Goal: Task Accomplishment & Management: Manage account settings

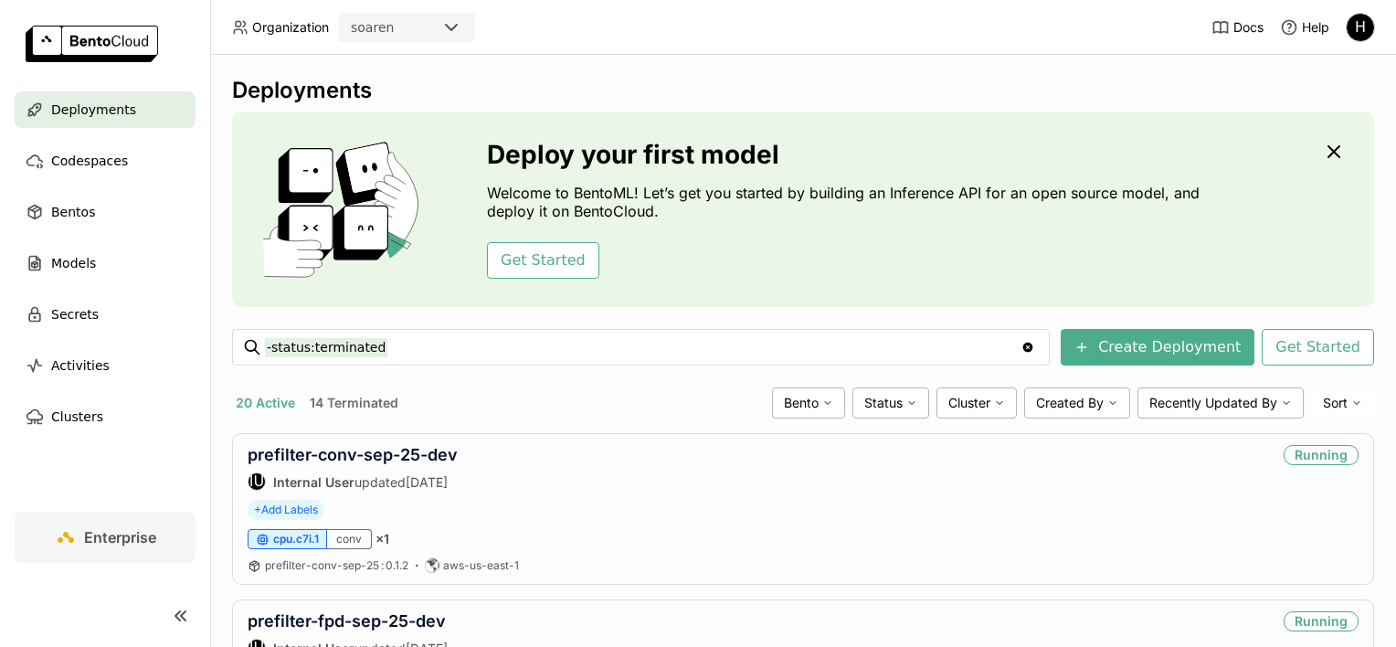
click at [1353, 22] on div "H" at bounding box center [1359, 27] width 27 height 27
click at [1335, 121] on span "API Tokens" at bounding box center [1334, 121] width 65 height 16
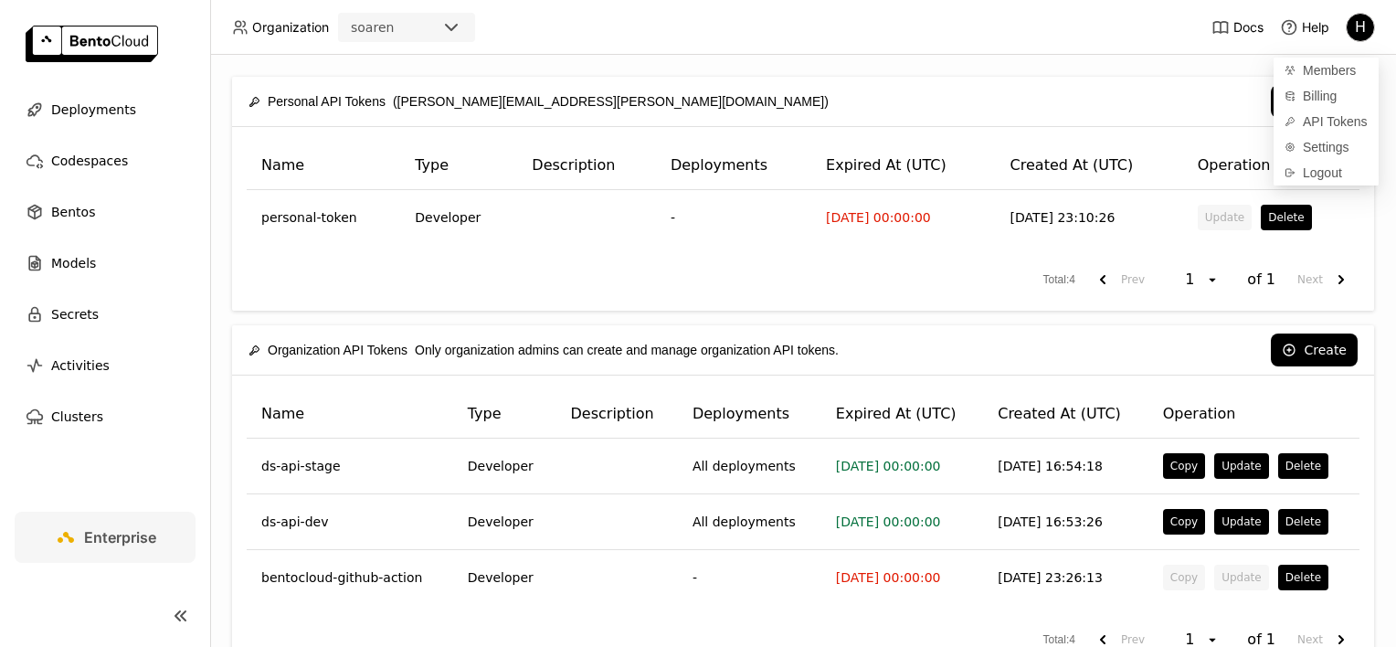
click at [895, 73] on div "Personal API Tokens ([PERSON_NAME][EMAIL_ADDRESS][PERSON_NAME][DOMAIN_NAME]) Cr…" at bounding box center [803, 351] width 1186 height 592
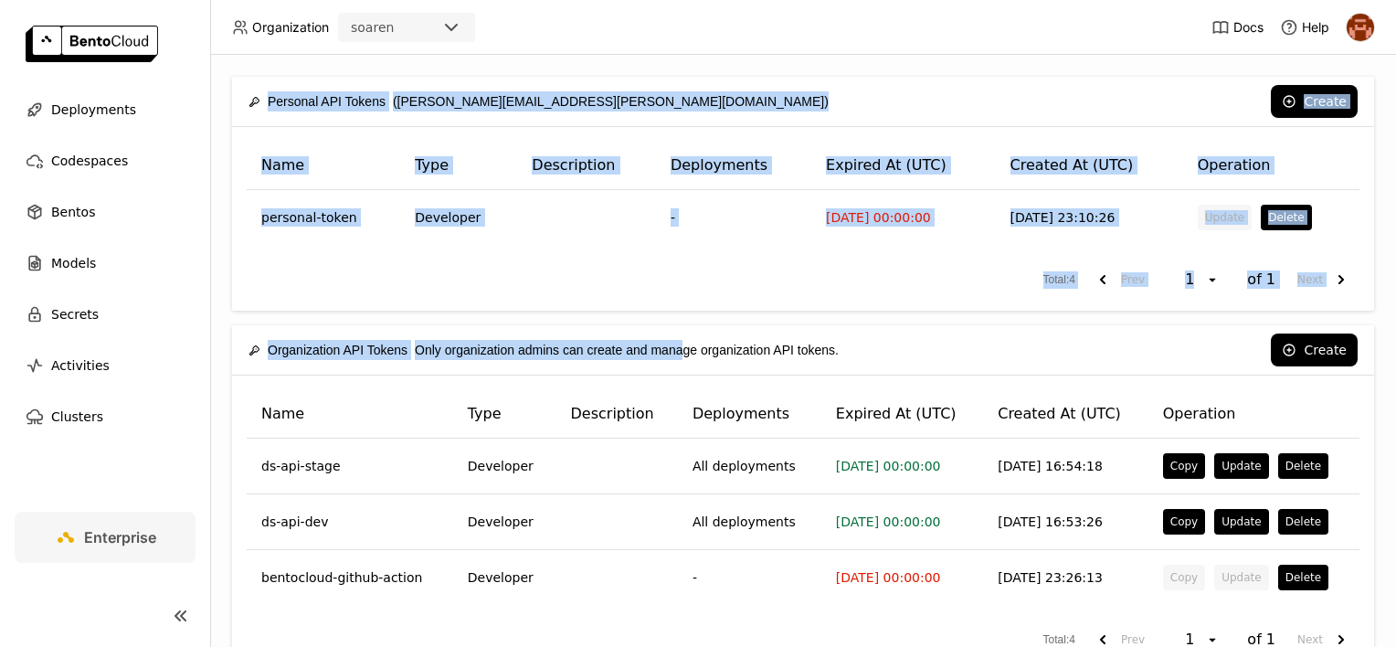
drag, startPoint x: 685, startPoint y: 350, endPoint x: 261, endPoint y: 77, distance: 504.2
click at [261, 77] on div "Personal API Tokens ([PERSON_NAME][EMAIL_ADDRESS][PERSON_NAME][DOMAIN_NAME]) Cr…" at bounding box center [803, 351] width 1186 height 592
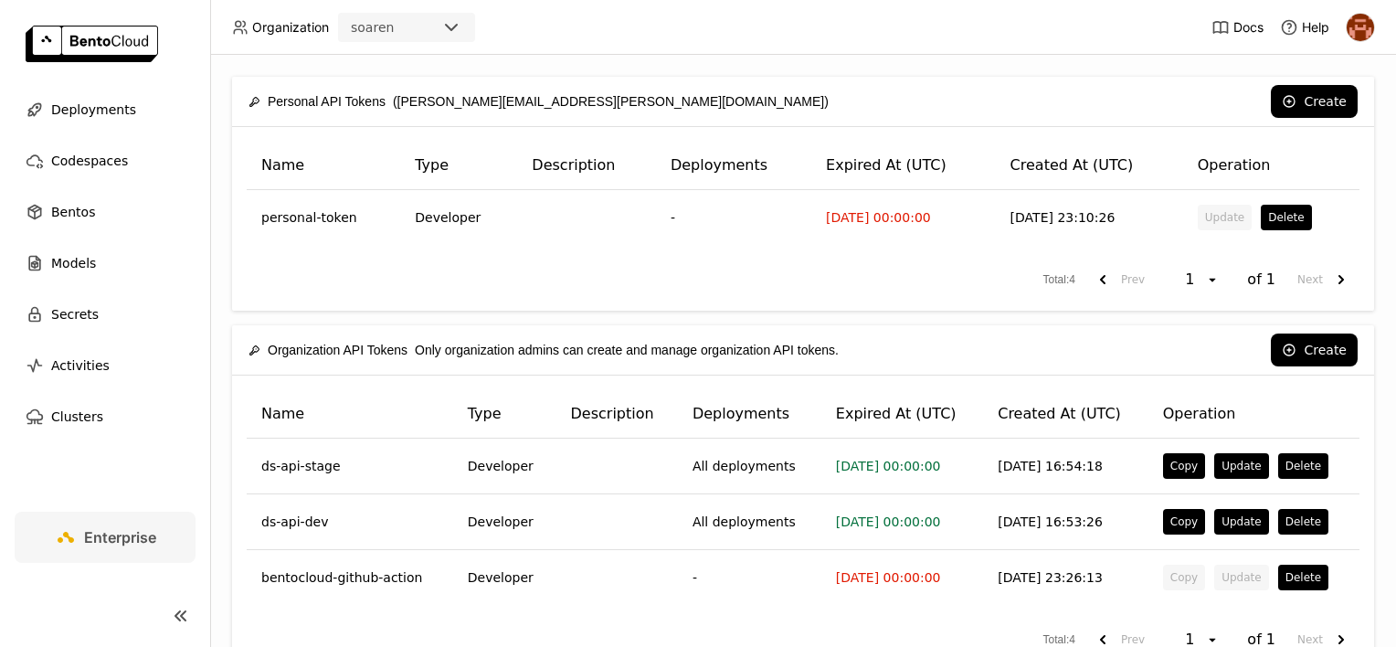
drag, startPoint x: 261, startPoint y: 77, endPoint x: 239, endPoint y: 65, distance: 24.9
click at [239, 65] on div "Personal API Tokens ([PERSON_NAME][EMAIL_ADDRESS][PERSON_NAME][DOMAIN_NAME]) Cr…" at bounding box center [803, 351] width 1186 height 592
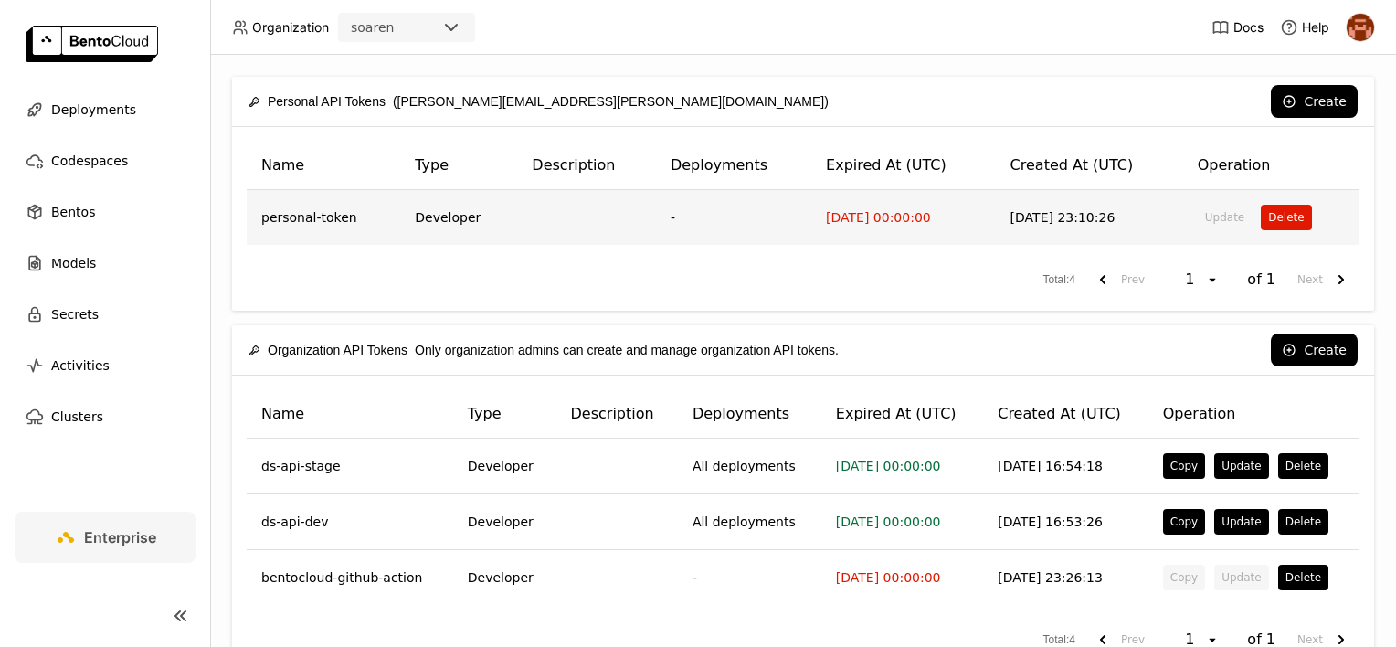
click at [1271, 226] on button "Delete" at bounding box center [1285, 218] width 50 height 26
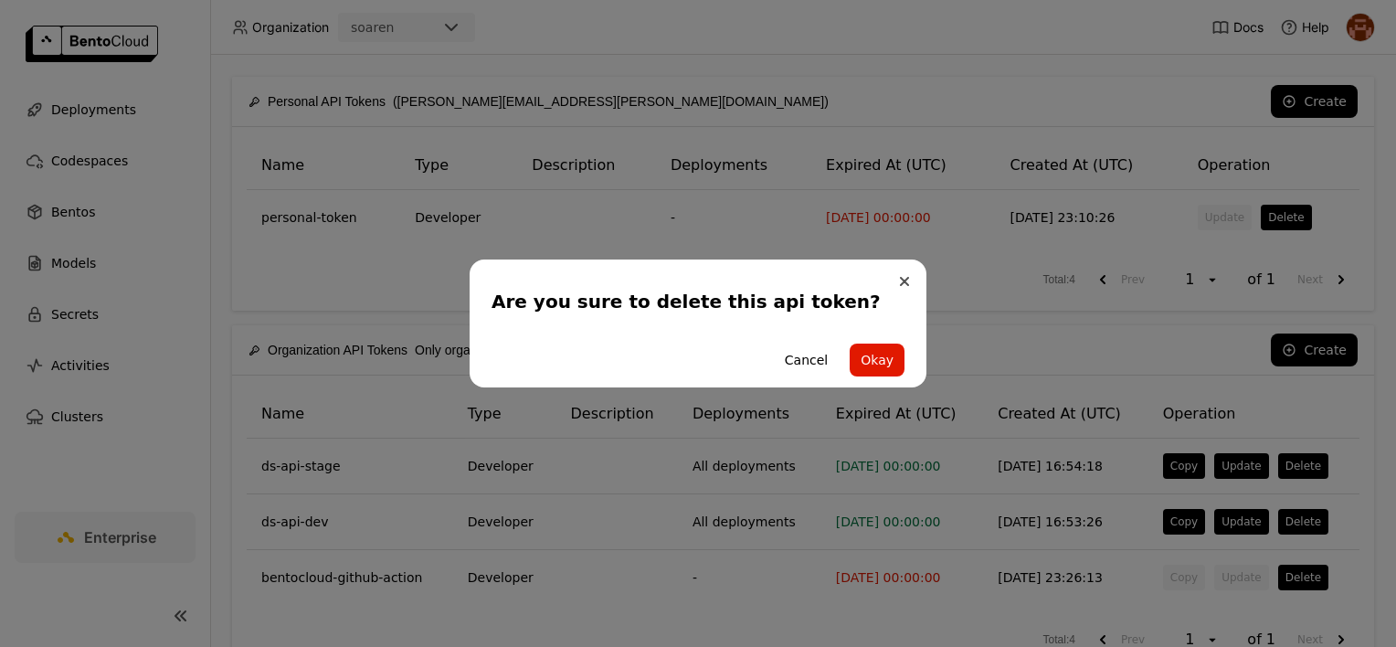
click at [909, 278] on button "Close" at bounding box center [904, 281] width 22 height 22
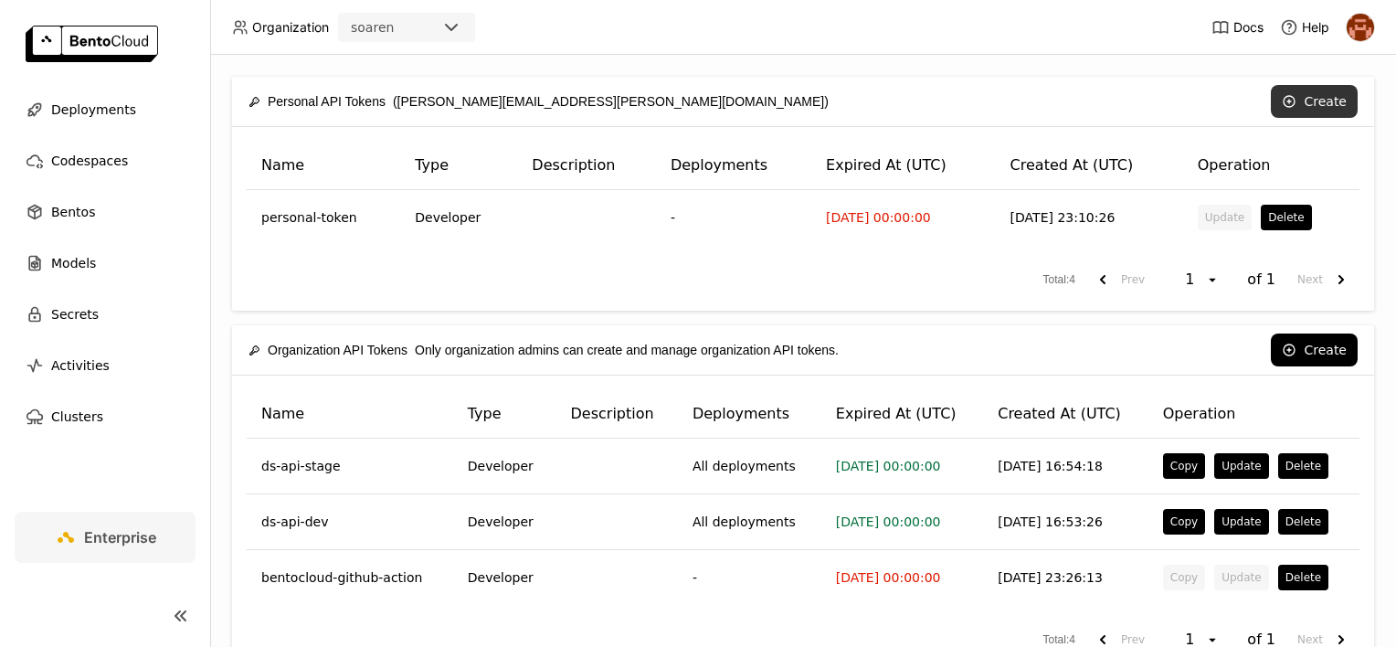
click at [1319, 95] on button "Create" at bounding box center [1314, 101] width 87 height 33
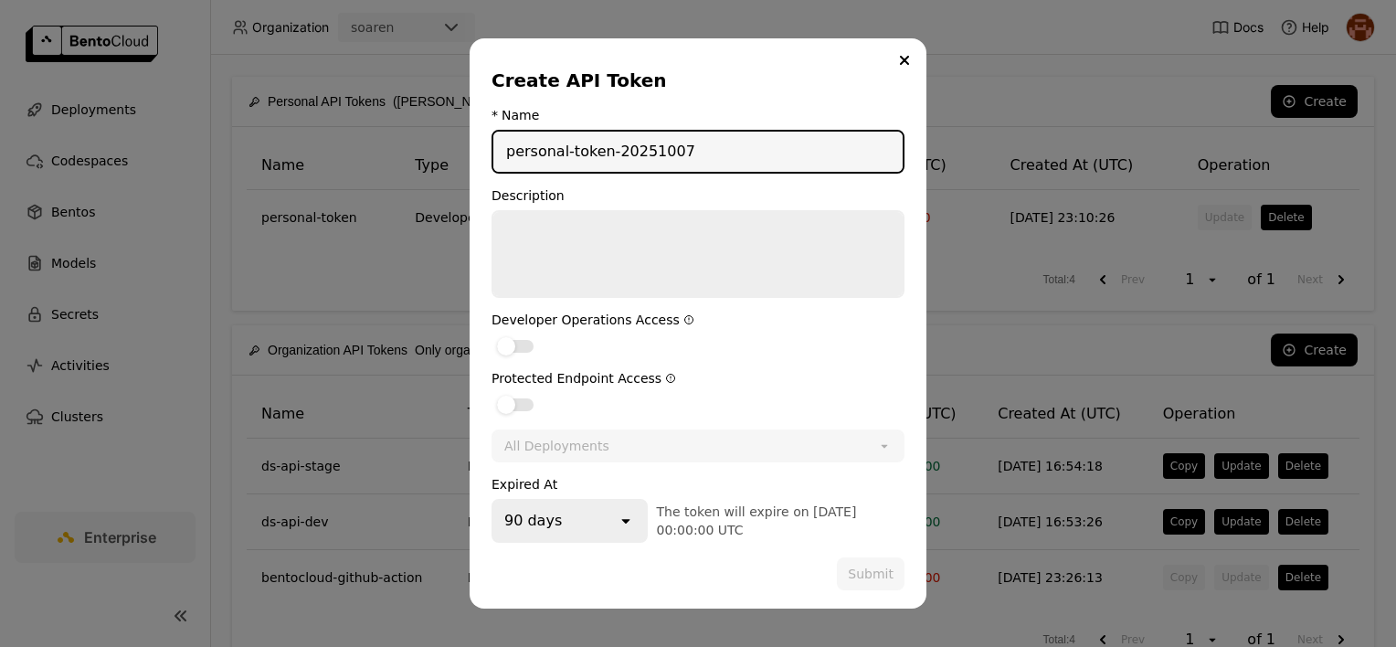
type input "personal-token-20251007"
click at [667, 224] on textarea "dialog" at bounding box center [697, 254] width 409 height 84
drag, startPoint x: 904, startPoint y: 68, endPoint x: 819, endPoint y: 106, distance: 93.2
click at [904, 67] on button "Close" at bounding box center [904, 60] width 22 height 22
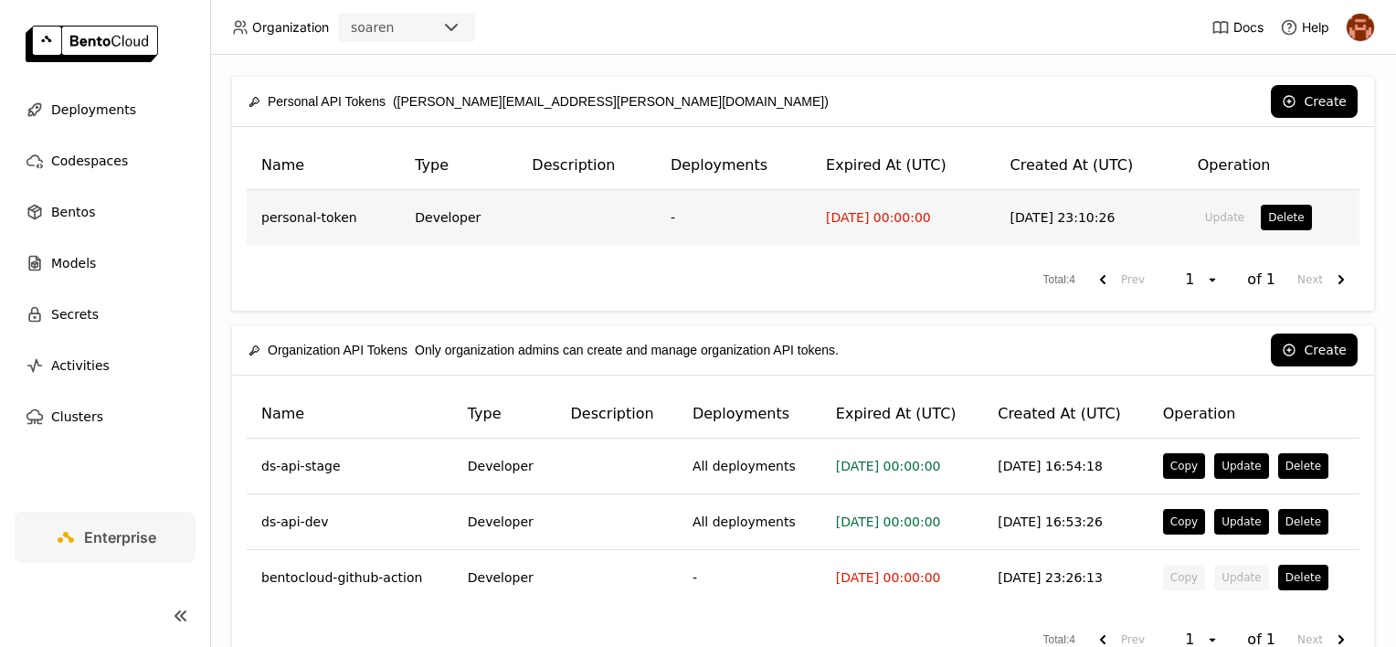
click at [316, 219] on td "personal-token" at bounding box center [323, 217] width 153 height 55
click at [311, 217] on td "personal-token" at bounding box center [323, 217] width 153 height 55
click at [392, 209] on td "personal-token" at bounding box center [323, 217] width 153 height 55
click at [416, 209] on td "Developer" at bounding box center [458, 217] width 117 height 55
click at [467, 216] on td "Developer" at bounding box center [458, 217] width 117 height 55
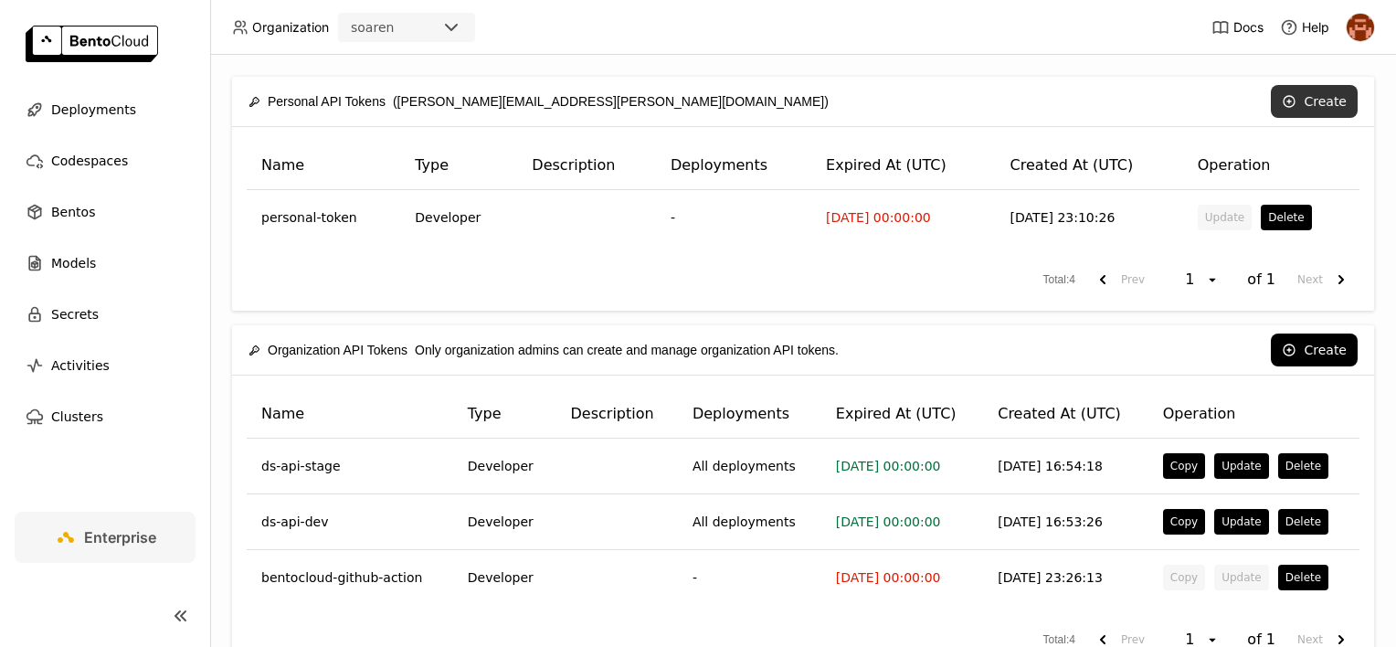
click at [1287, 101] on icon at bounding box center [1289, 101] width 4 height 0
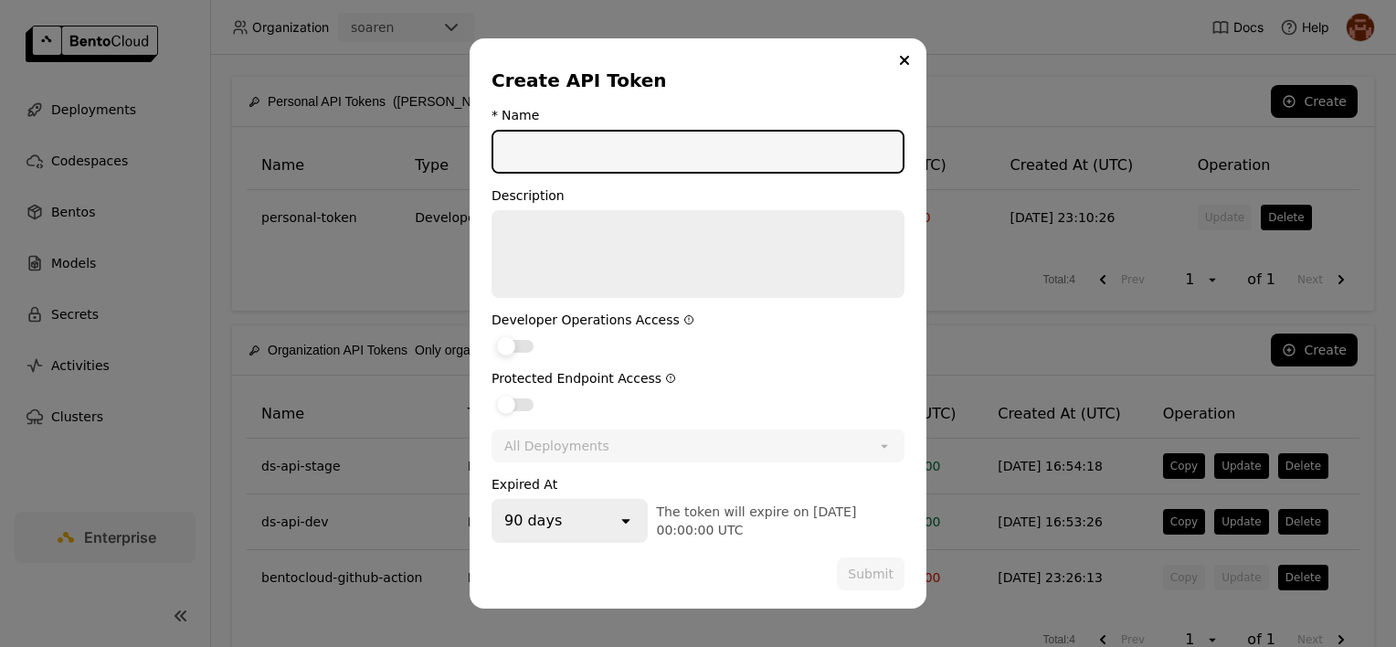
click at [528, 336] on label "dialog" at bounding box center [697, 345] width 413 height 22
click at [491, 334] on input "dialog" at bounding box center [491, 334] width 0 height 0
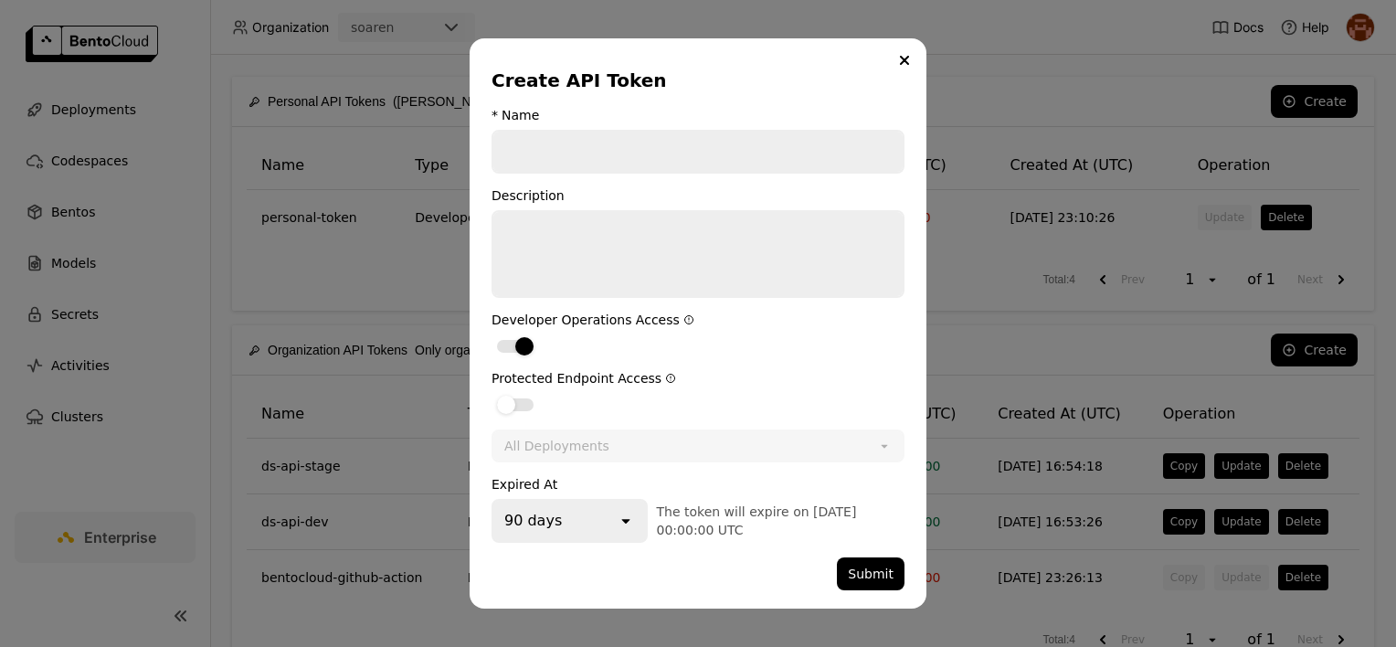
click at [575, 158] on input "dialog" at bounding box center [697, 152] width 409 height 40
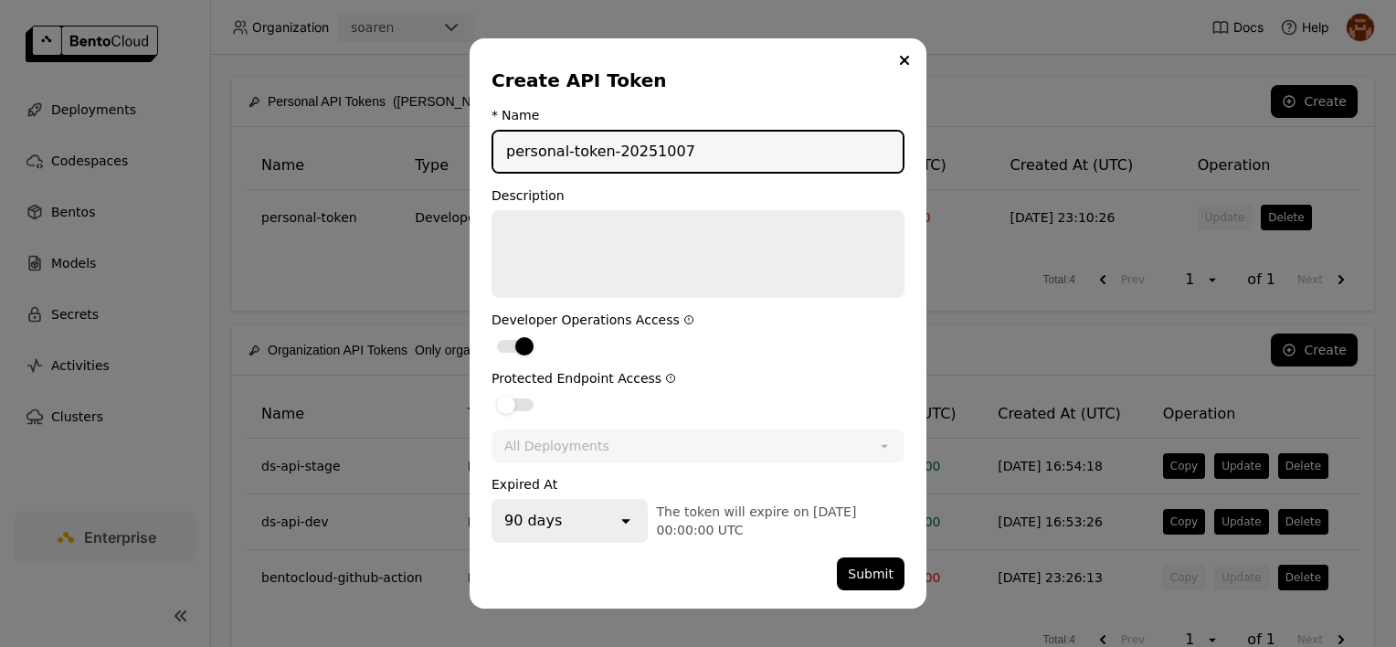
drag, startPoint x: 676, startPoint y: 152, endPoint x: 508, endPoint y: 148, distance: 168.1
click at [508, 148] on input "personal-token-20251007" at bounding box center [697, 152] width 409 height 40
type input "personal-token-20251007"
click at [626, 522] on icon "open" at bounding box center [626, 520] width 18 height 18
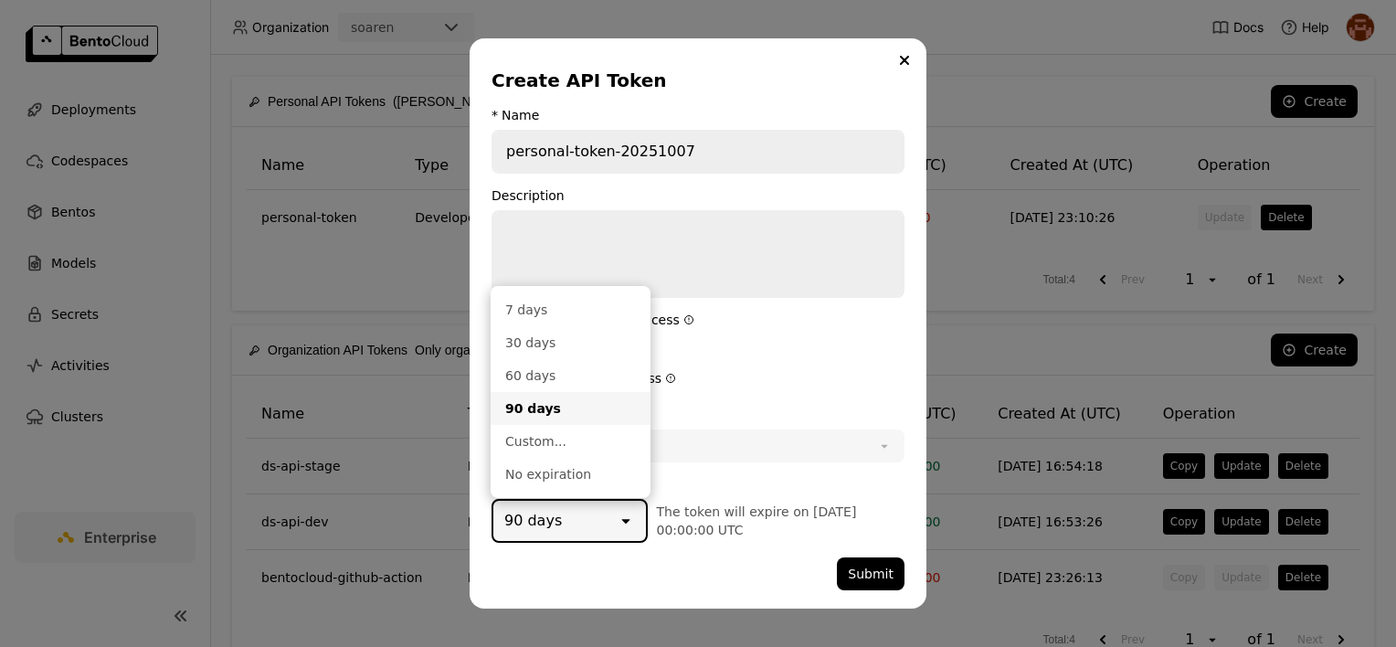
click at [662, 547] on form "* Name personal-token-20251007 Description Developer Operations Access Protecte…" at bounding box center [697, 349] width 413 height 482
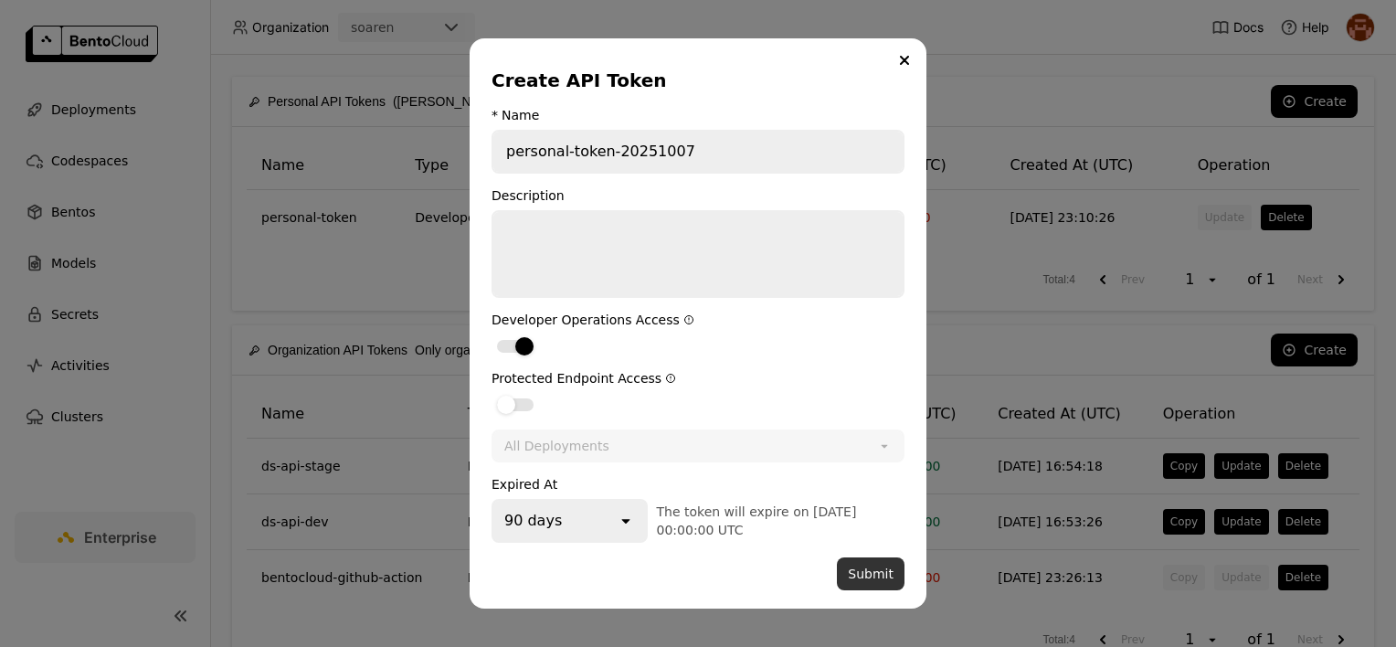
click at [876, 562] on button "Submit" at bounding box center [871, 573] width 68 height 33
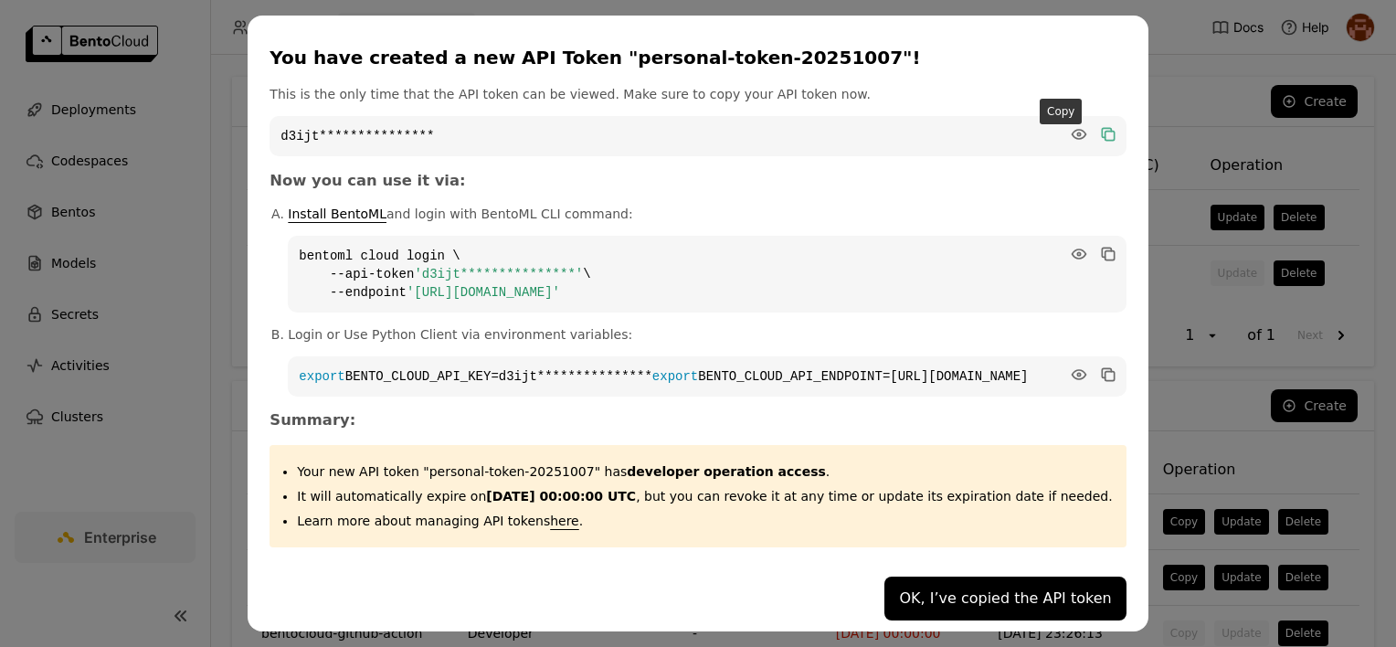
click at [1104, 134] on icon "dialog" at bounding box center [1108, 136] width 9 height 9
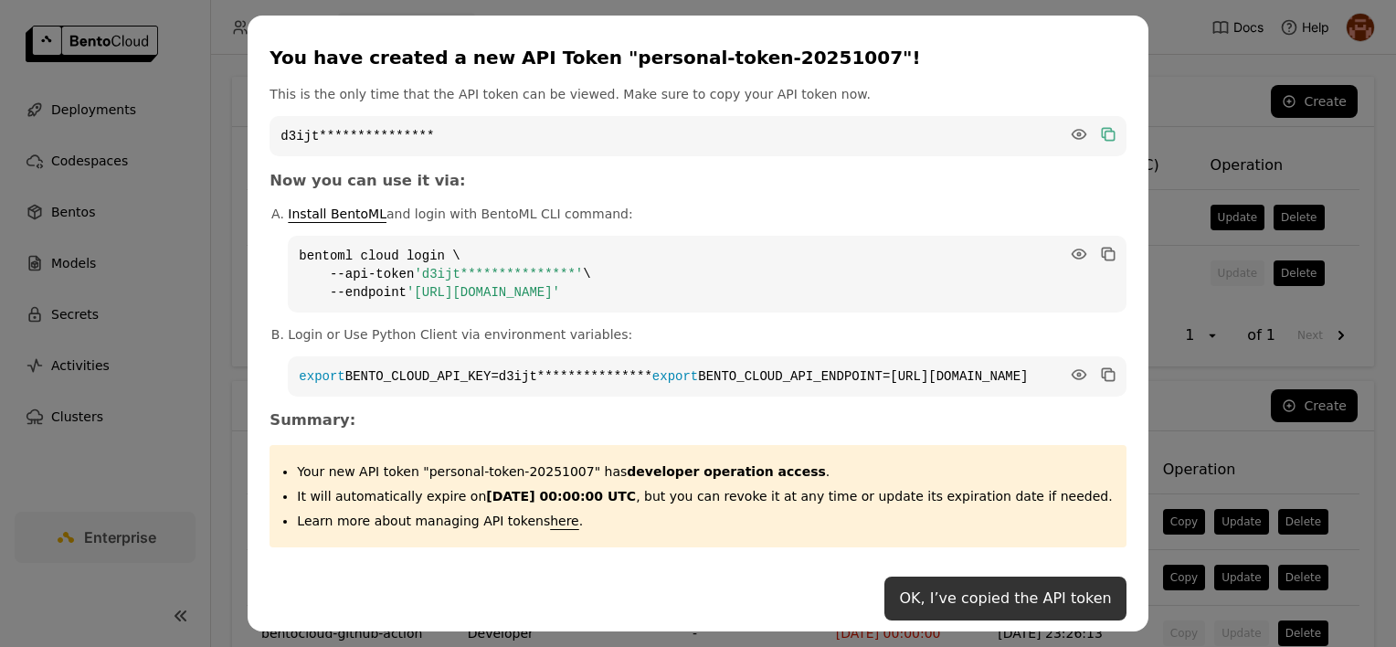
click at [1012, 618] on button "OK, I’ve copied the API token" at bounding box center [1004, 598] width 241 height 44
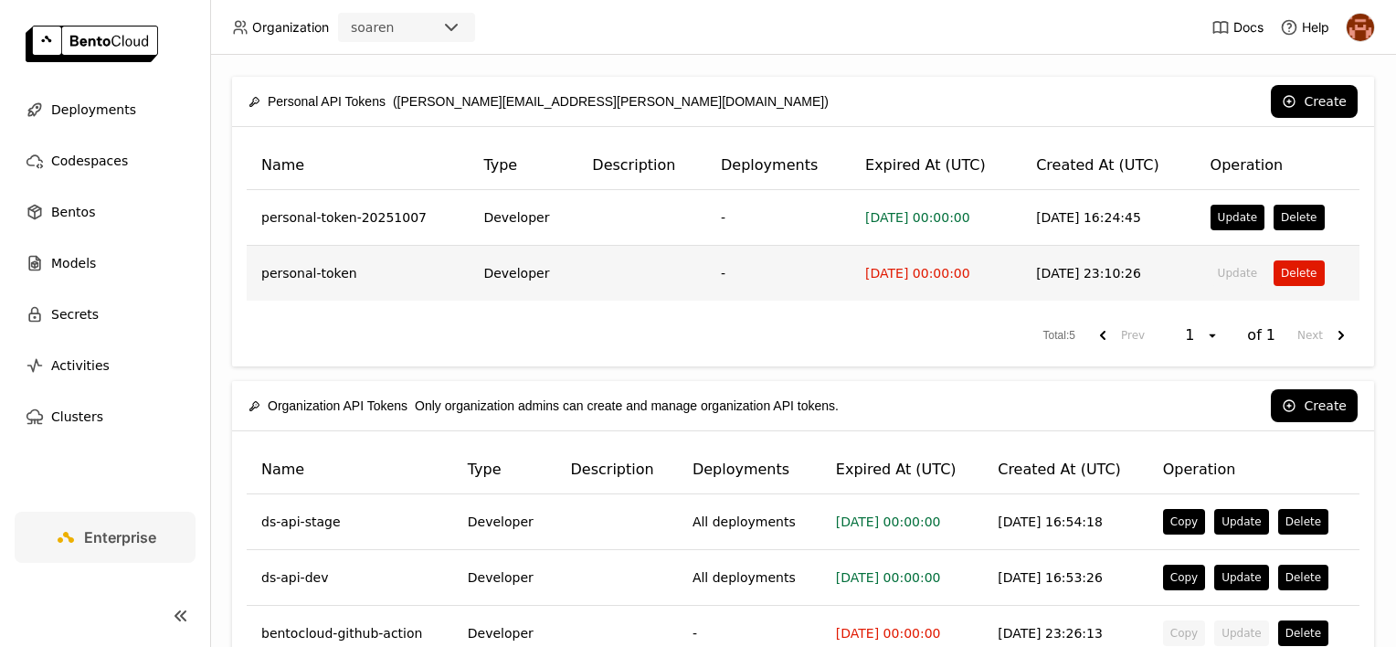
click at [1274, 269] on button "Delete" at bounding box center [1298, 273] width 50 height 26
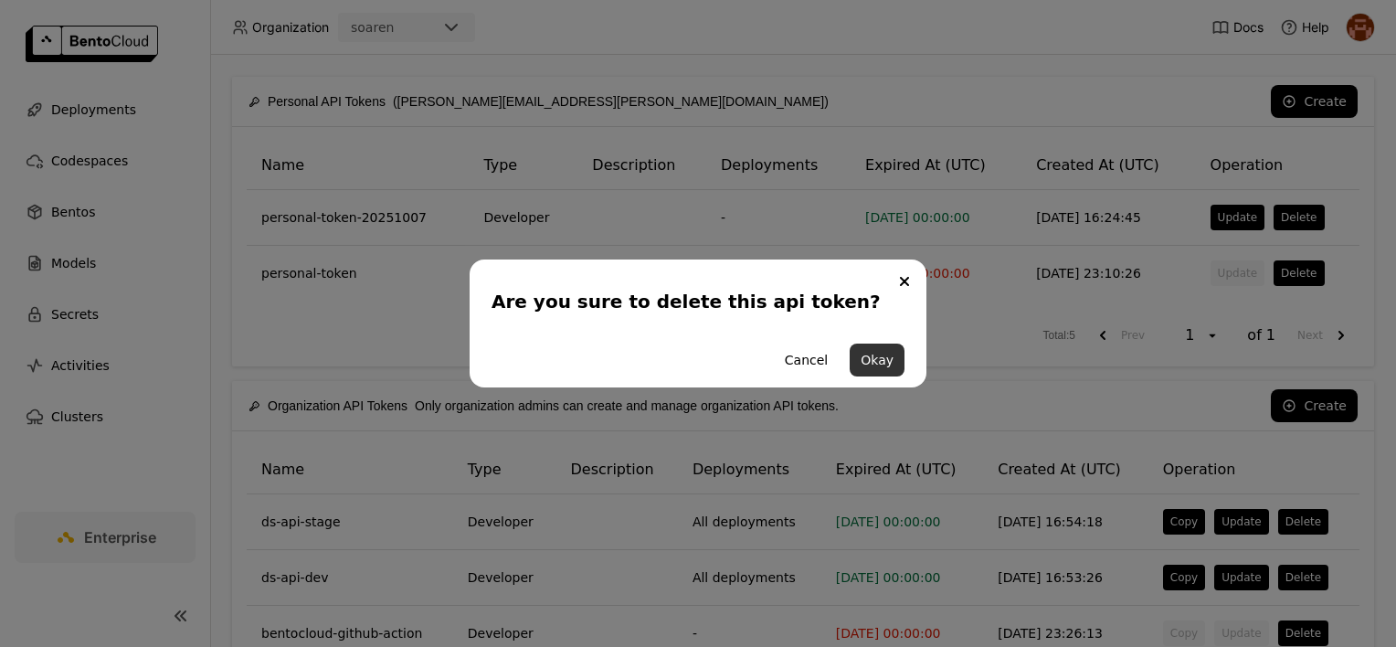
click at [881, 359] on button "Okay" at bounding box center [876, 359] width 55 height 33
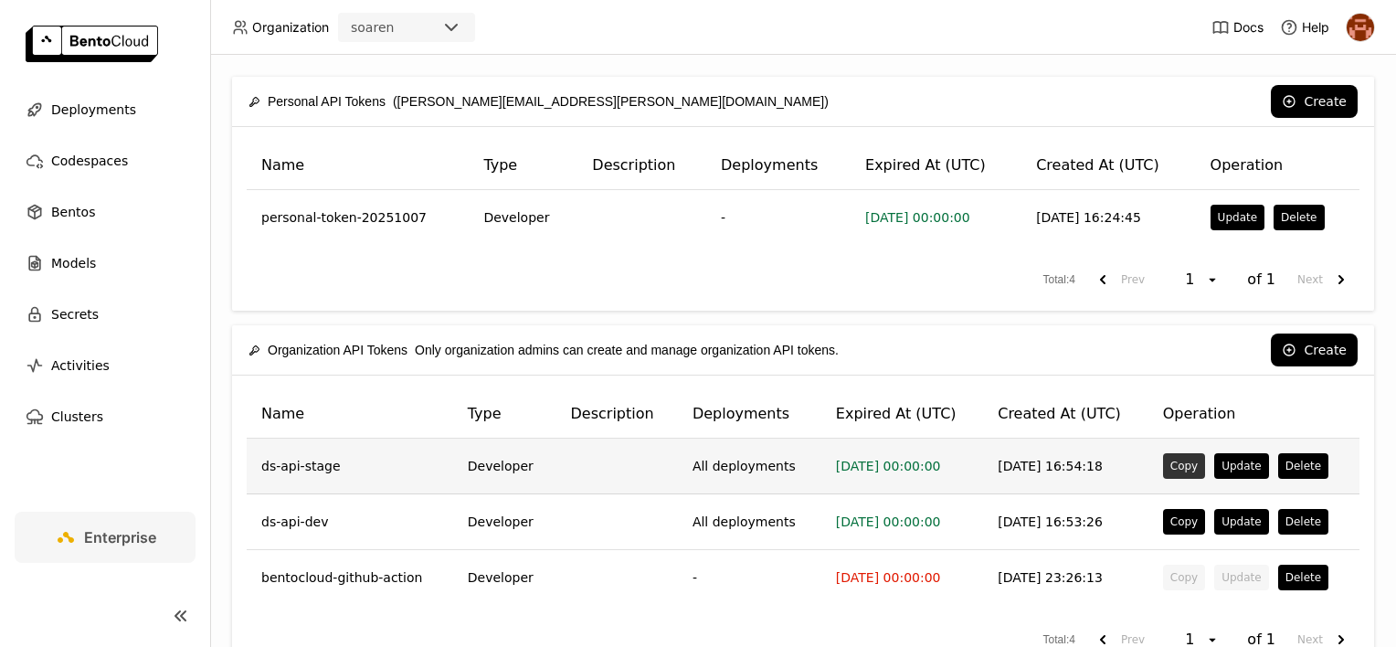
click at [1173, 468] on button "Copy" at bounding box center [1184, 466] width 42 height 26
